Goal: Navigation & Orientation: Find specific page/section

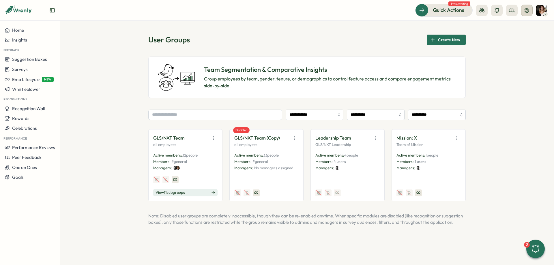
click at [527, 11] on icon at bounding box center [526, 10] width 5 height 5
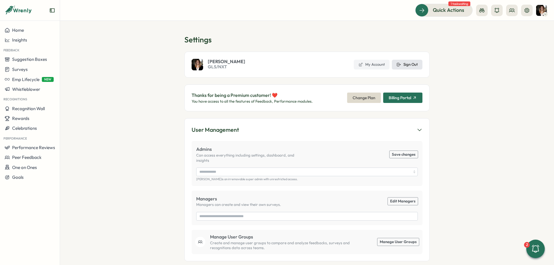
click at [407, 64] on span "Sign Out" at bounding box center [410, 64] width 14 height 5
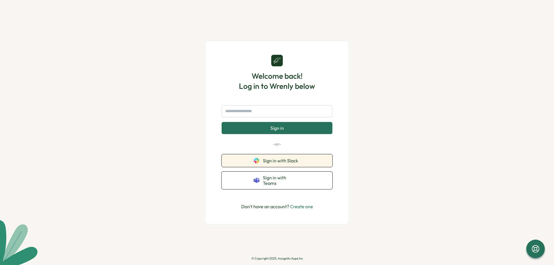
click at [303, 157] on button "Sign in with Slack" at bounding box center [277, 160] width 111 height 13
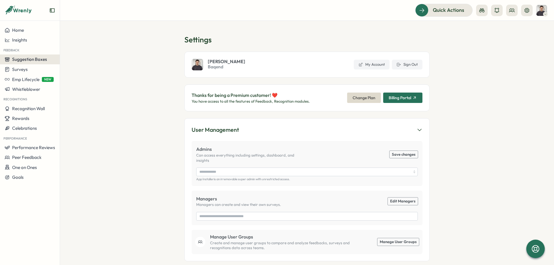
click at [36, 63] on button "Suggestion Boxes" at bounding box center [30, 60] width 60 height 10
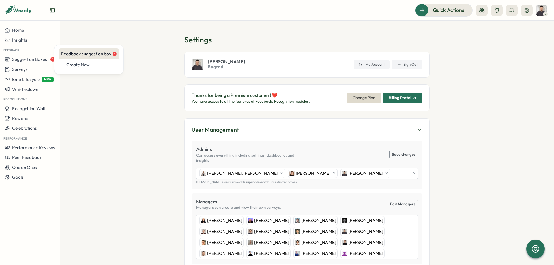
click at [81, 55] on div "Feedback suggestion box 1" at bounding box center [88, 54] width 55 height 6
click at [40, 59] on span "Suggestion Boxes" at bounding box center [29, 59] width 35 height 5
click at [79, 54] on div "Feedback suggestion box 1" at bounding box center [88, 54] width 55 height 6
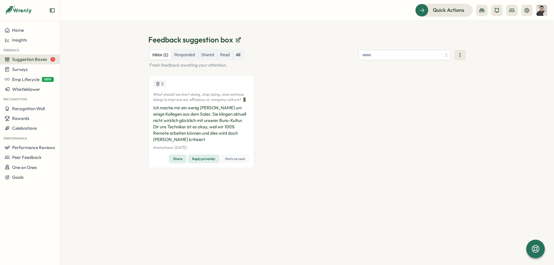
click at [236, 52] on label "All" at bounding box center [238, 54] width 10 height 9
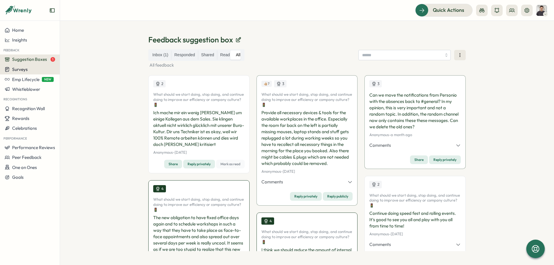
click at [44, 69] on div "Surveys" at bounding box center [30, 69] width 50 height 5
click at [76, 60] on div "Insights" at bounding box center [82, 58] width 43 height 6
click at [35, 70] on div "Surveys" at bounding box center [30, 69] width 50 height 5
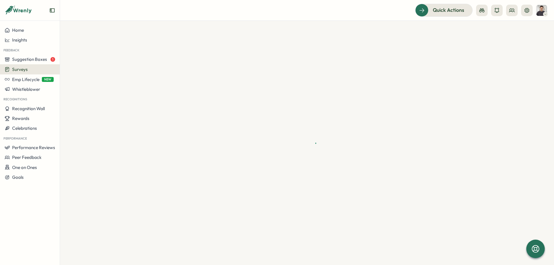
click at [118, 118] on div at bounding box center [307, 143] width 494 height 244
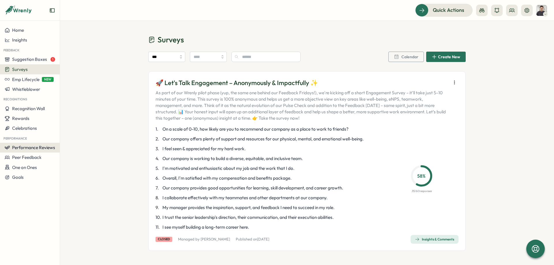
click at [41, 151] on button "Performance Reviews" at bounding box center [30, 148] width 60 height 10
click at [76, 139] on div "Reviews" at bounding box center [83, 137] width 45 height 6
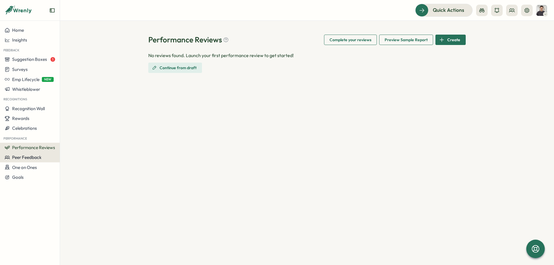
click at [35, 158] on span "Peer Feedback" at bounding box center [26, 157] width 29 height 5
